Goal: Ask a question

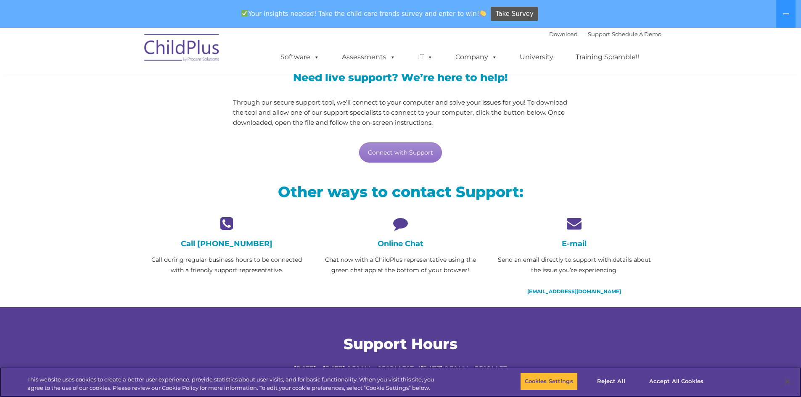
scroll to position [259, 0]
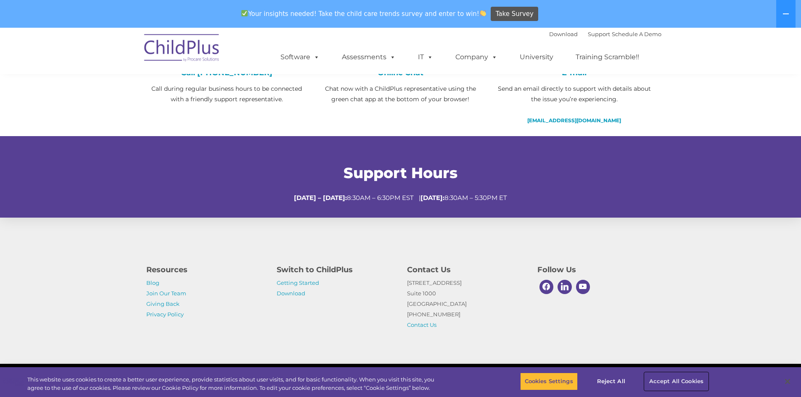
click at [682, 381] on button "Accept All Cookies" at bounding box center [676, 382] width 63 height 18
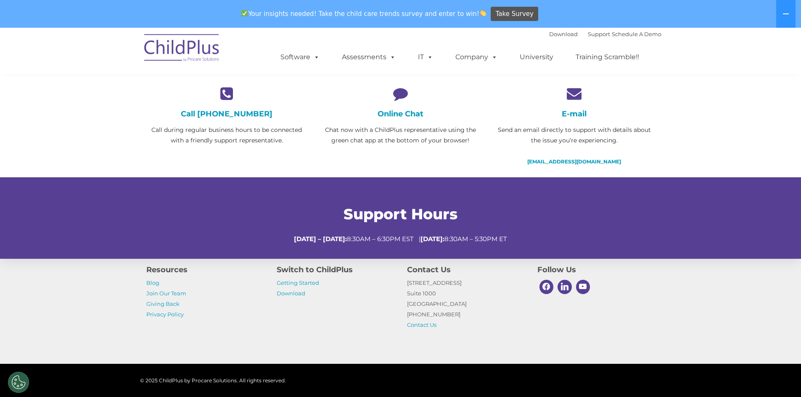
scroll to position [217, 0]
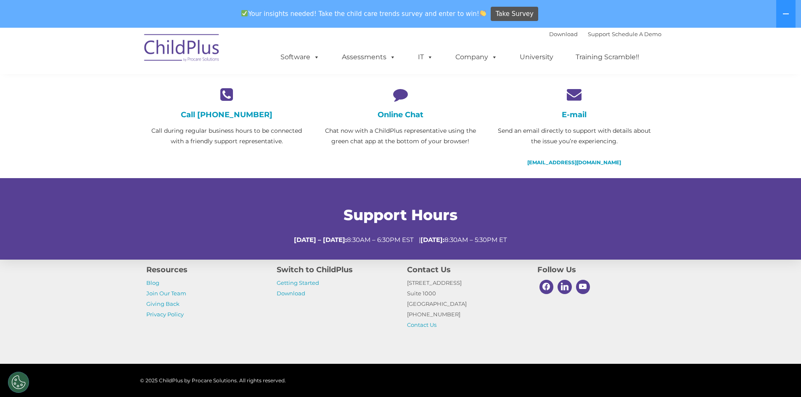
click at [402, 114] on h4 "Online Chat" at bounding box center [400, 114] width 161 height 9
click at [400, 95] on icon at bounding box center [400, 94] width 161 height 15
click at [399, 109] on div "Online Chat Chat now with a ChildPlus representative using the green chat app a…" at bounding box center [400, 117] width 161 height 60
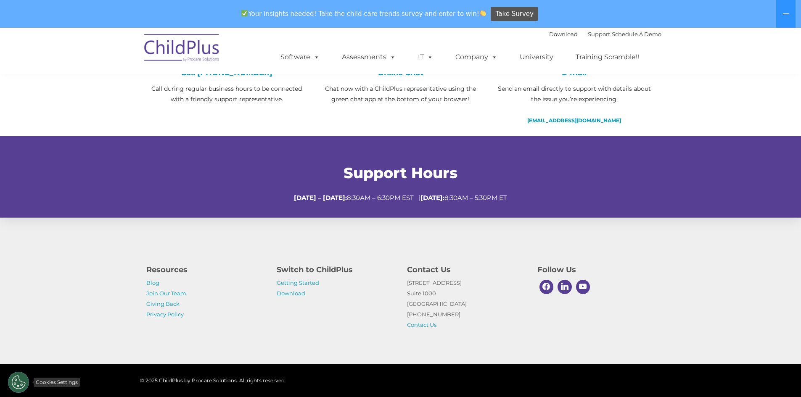
click at [21, 381] on button "Cookies Settings" at bounding box center [18, 382] width 21 height 21
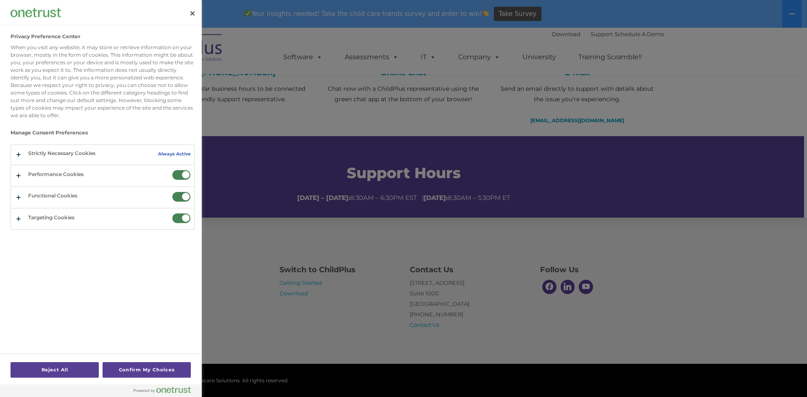
click at [232, 344] on div at bounding box center [403, 198] width 807 height 397
click at [193, 11] on button "Close" at bounding box center [192, 13] width 19 height 19
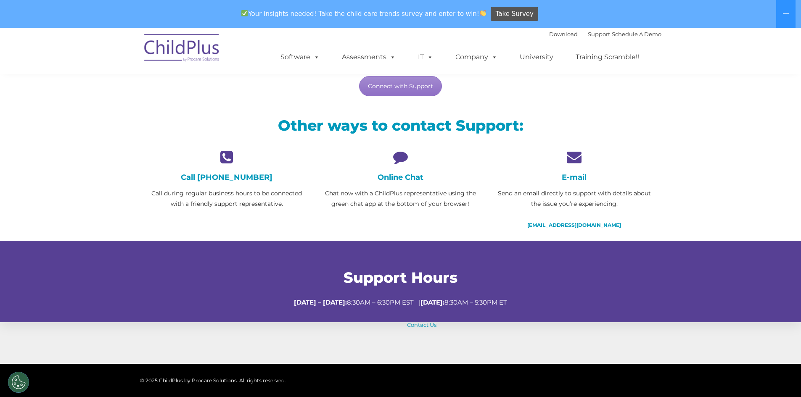
scroll to position [0, 0]
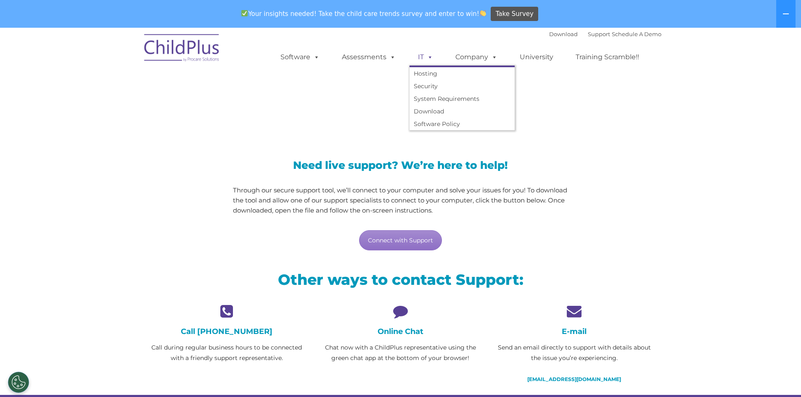
click at [432, 57] on span at bounding box center [428, 57] width 9 height 8
click at [588, 36] on link "Support" at bounding box center [599, 34] width 22 height 7
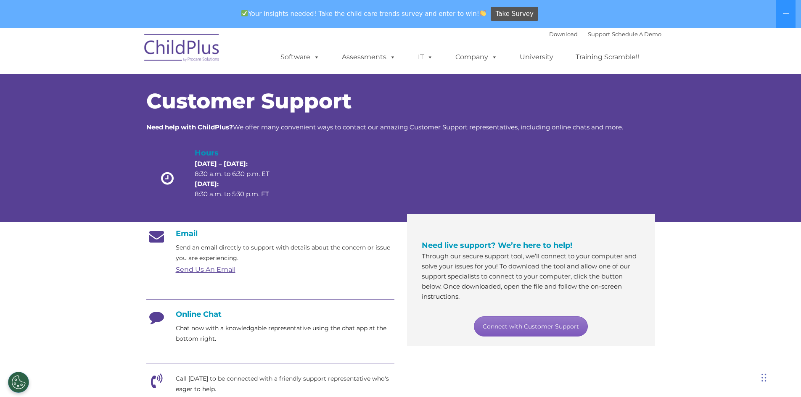
click at [548, 329] on link "Connect with Customer Support" at bounding box center [531, 327] width 114 height 20
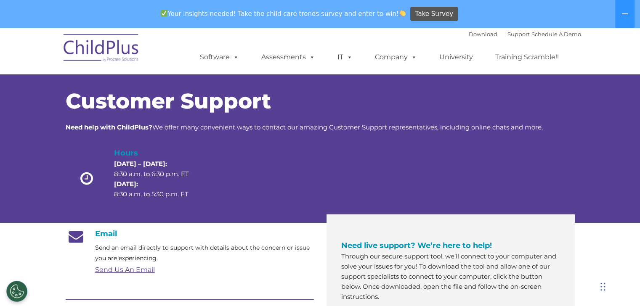
click at [323, 145] on div "Customer Support Need help with ChildPlus? We offer many convenient ways to con…" at bounding box center [320, 152] width 509 height 123
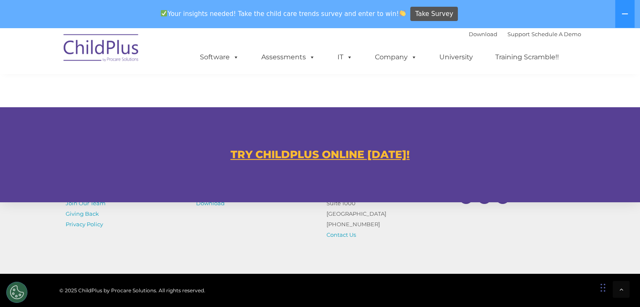
scroll to position [561, 0]
